Goal: Task Accomplishment & Management: Use online tool/utility

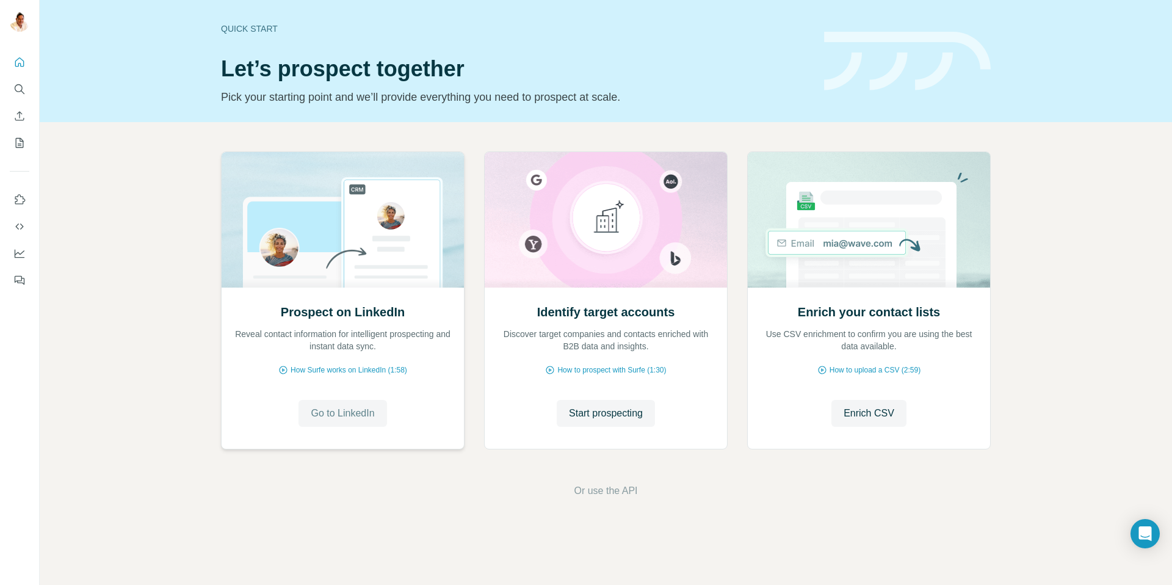
click at [338, 413] on span "Go to LinkedIn" at bounding box center [343, 413] width 64 height 15
click at [606, 415] on span "Start prospecting" at bounding box center [606, 413] width 74 height 15
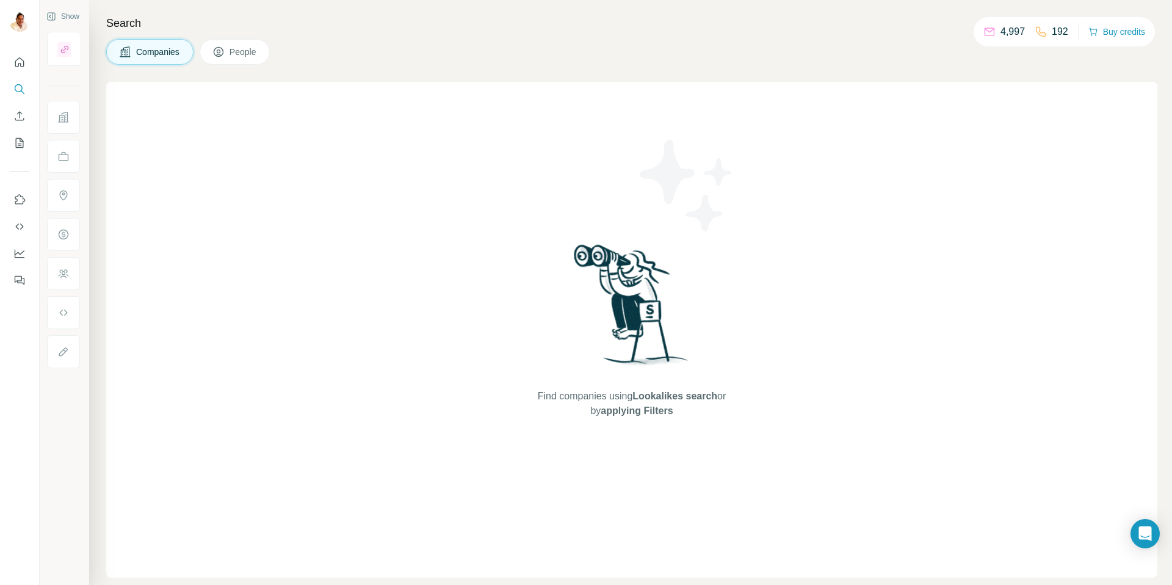
click at [149, 49] on span "Companies" at bounding box center [158, 52] width 45 height 12
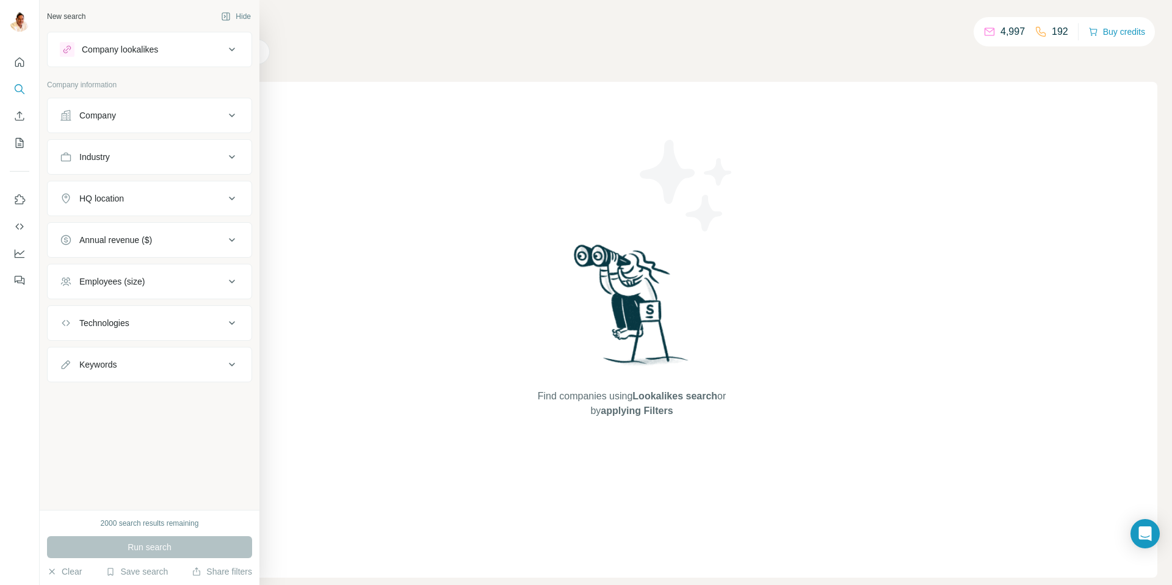
click at [103, 109] on button "Company" at bounding box center [150, 115] width 204 height 29
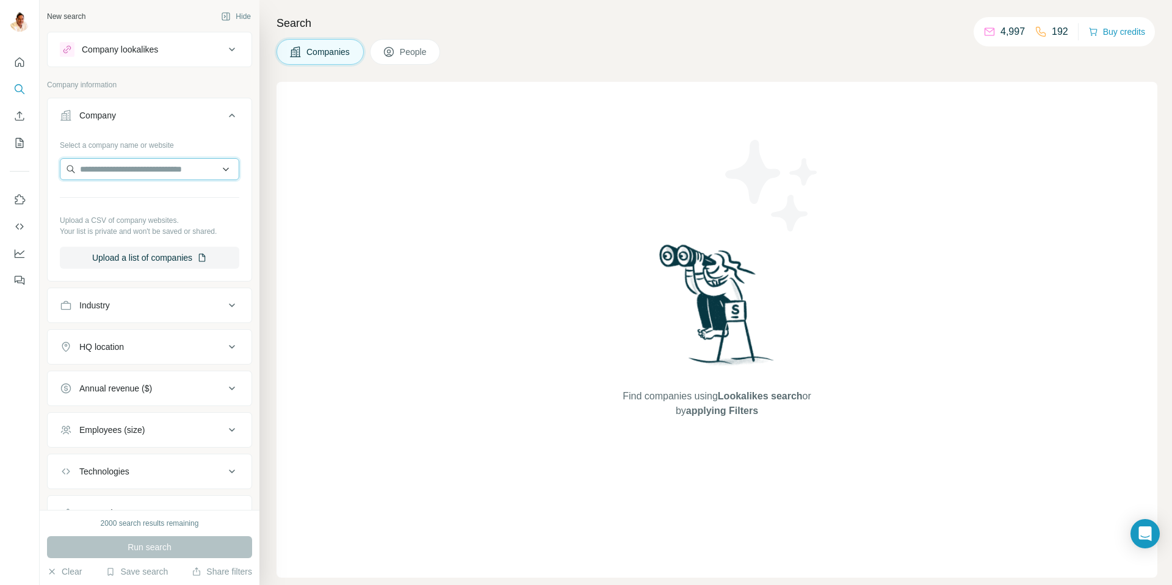
click at [133, 170] on input "text" at bounding box center [150, 169] width 180 height 22
paste input "**********"
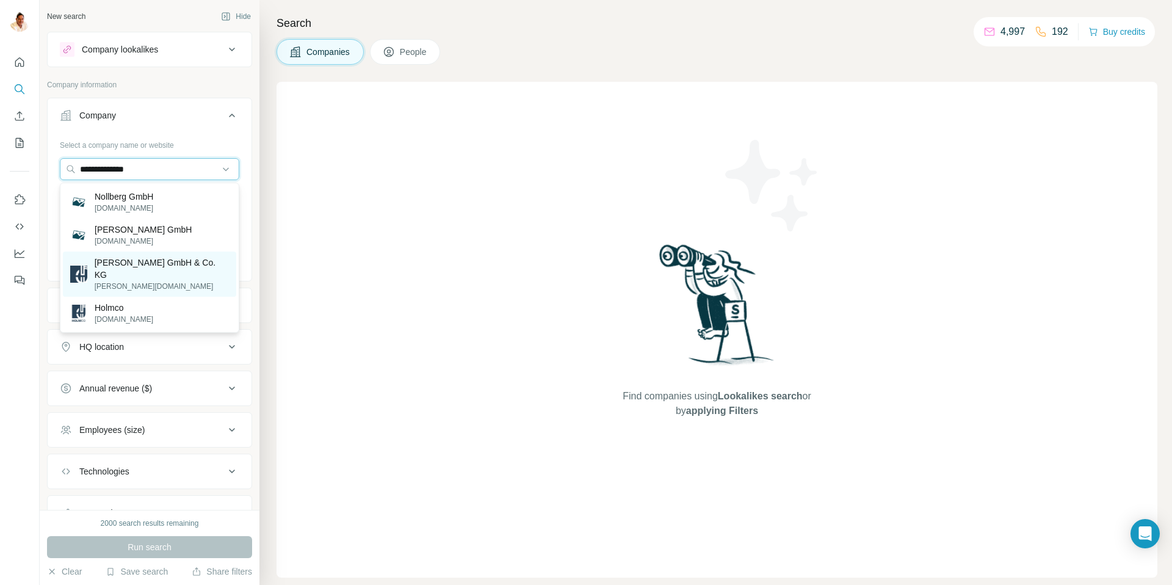
type input "**********"
click at [133, 263] on p "[PERSON_NAME] GmbH & Co. KG" at bounding box center [162, 268] width 134 height 24
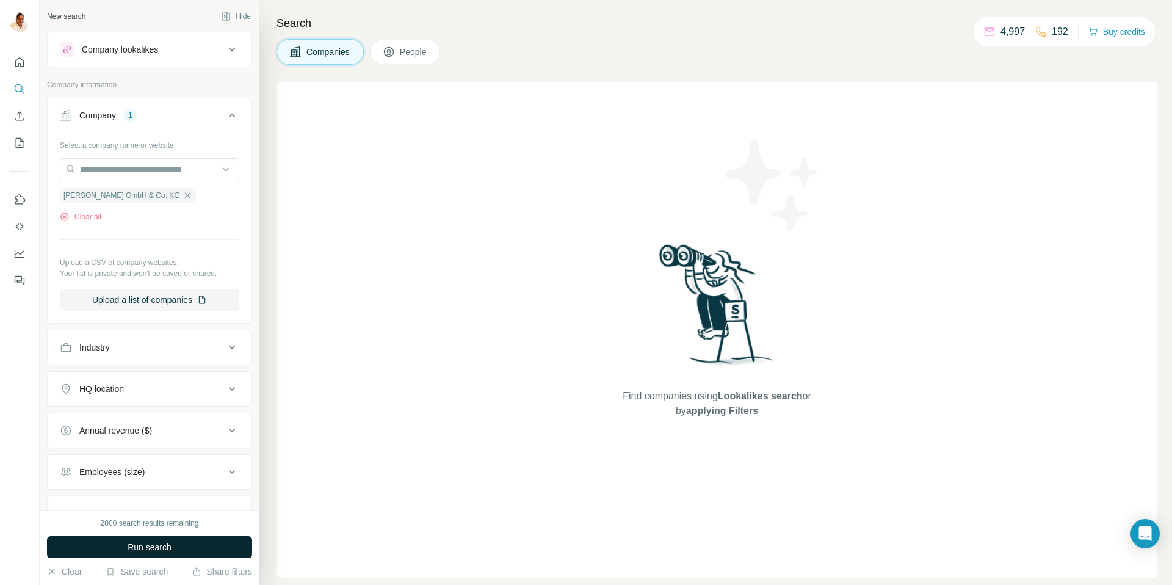
click at [136, 547] on span "Run search" at bounding box center [150, 547] width 44 height 12
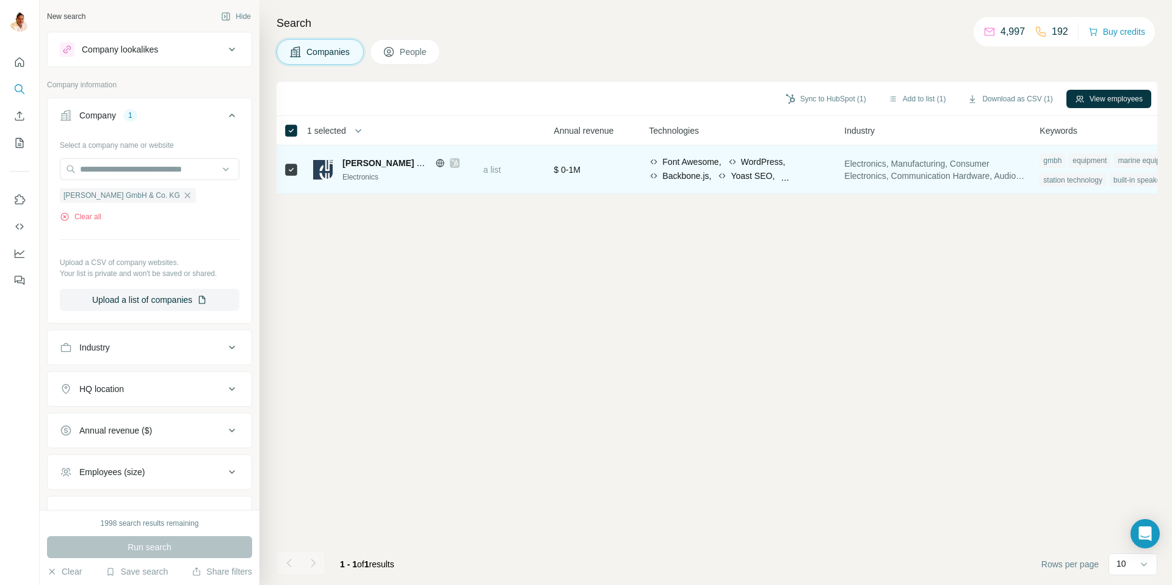
scroll to position [0, 468]
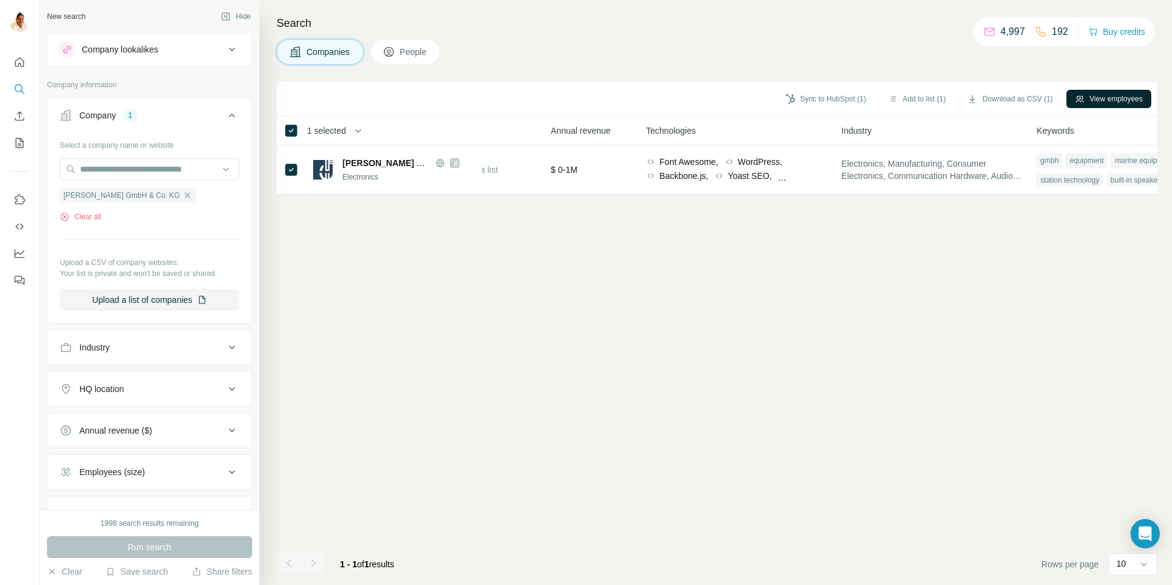
click at [1092, 96] on button "View employees" at bounding box center [1109, 99] width 85 height 18
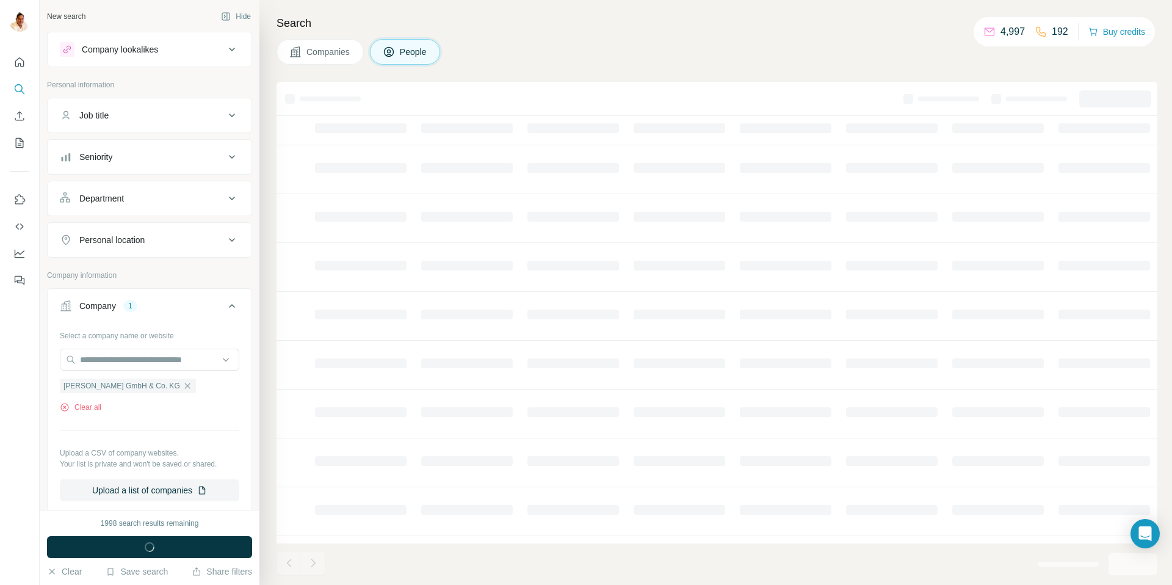
scroll to position [0, 174]
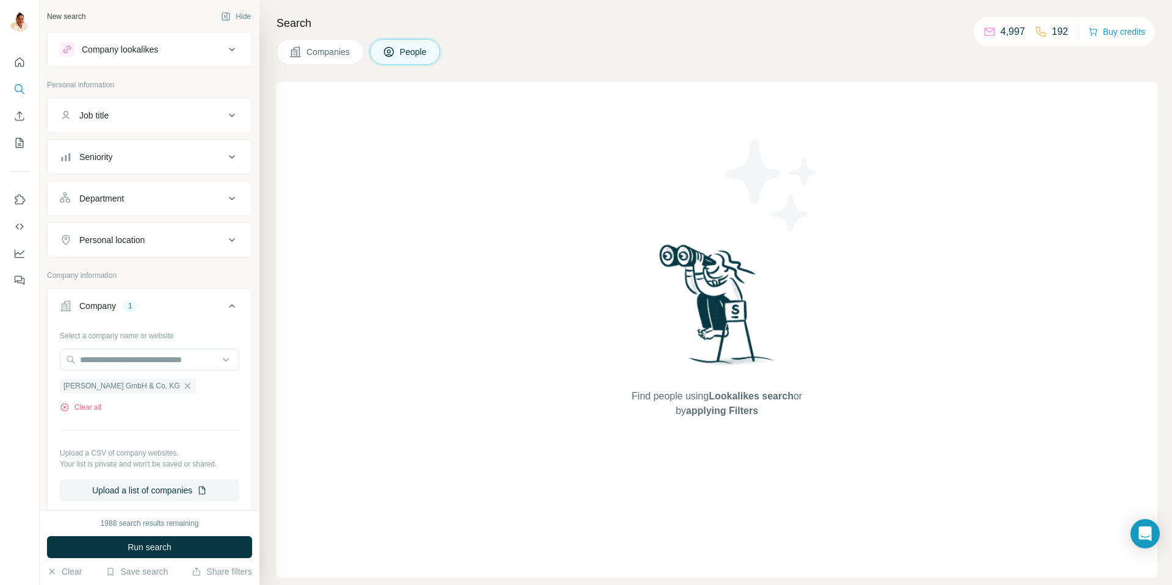
click at [405, 42] on button "People" at bounding box center [405, 52] width 71 height 26
click at [115, 50] on div "Company lookalikes" at bounding box center [120, 49] width 76 height 12
